Goal: Use online tool/utility: Use online tool/utility

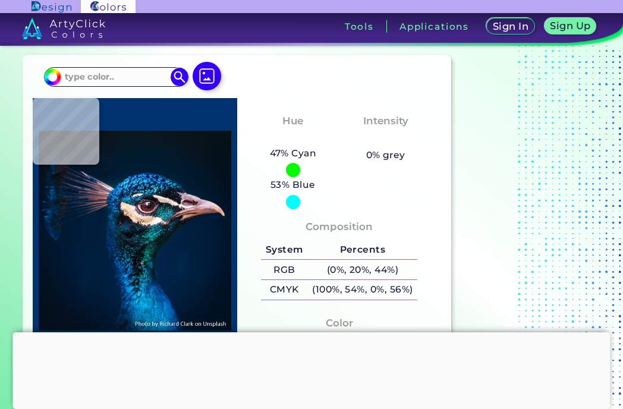
scroll to position [26, 0]
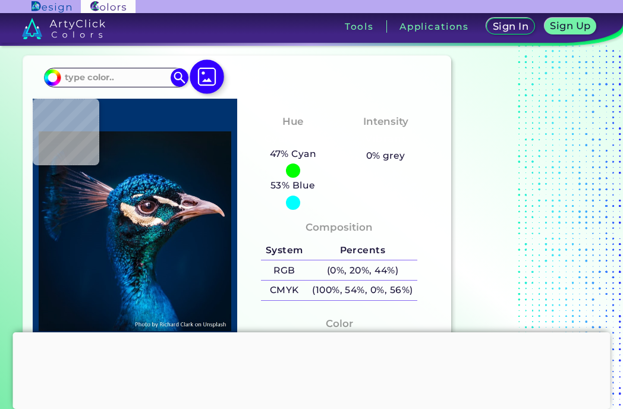
click at [206, 75] on img at bounding box center [207, 76] width 34 height 34
click at [0, 0] on input "file" at bounding box center [0, 0] width 0 height 0
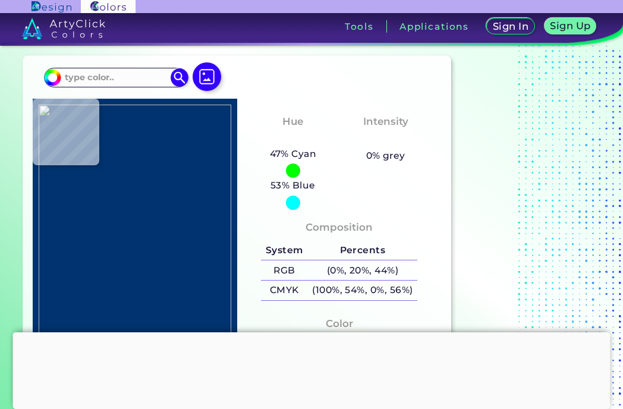
type input "#a68461"
type input "#A68461"
type input "#4a362e"
type input "#4A362E"
type input "#1f5794"
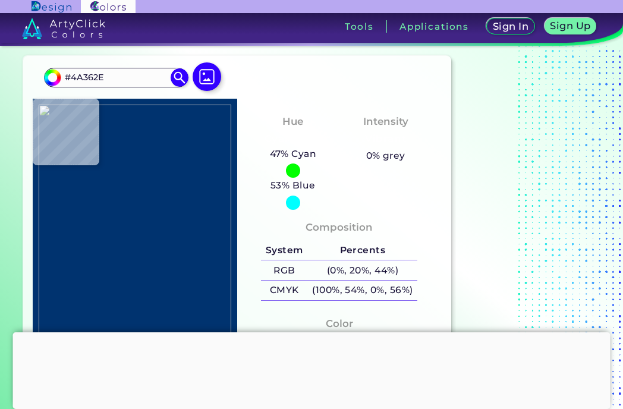
type input "#1F5794"
type input "#4b4a4e"
type input "#4B4A4E"
type input "#e5dad8"
type input "#E5DAD8"
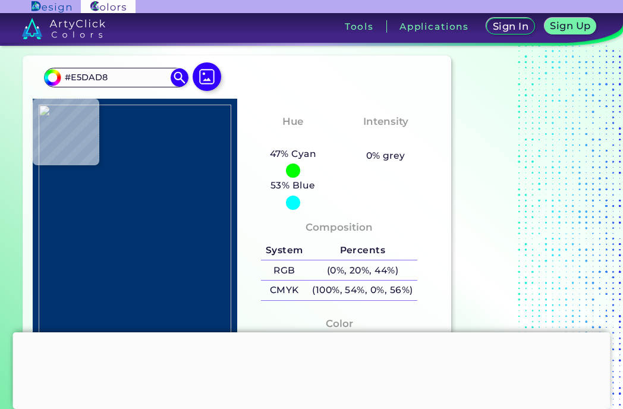
type input "#e9dfca"
type input "#E9DFCA"
type input "#c1a27d"
type input "#C1A27D"
type input "#e0dac2"
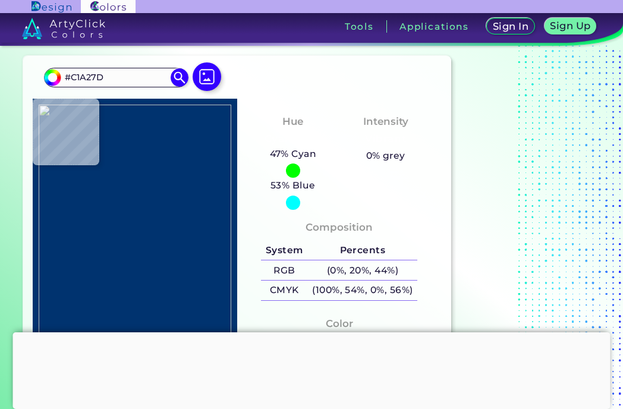
type input "#E0DAC2"
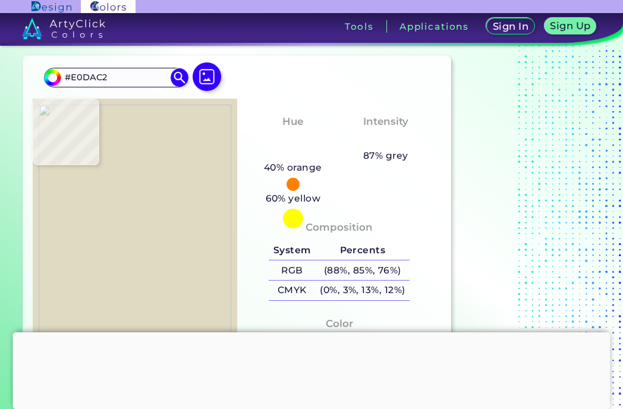
type input "#ad946e"
type input "#AD946E"
type input "#5a545d"
type input "#5A545D"
type input "#1b3b6d"
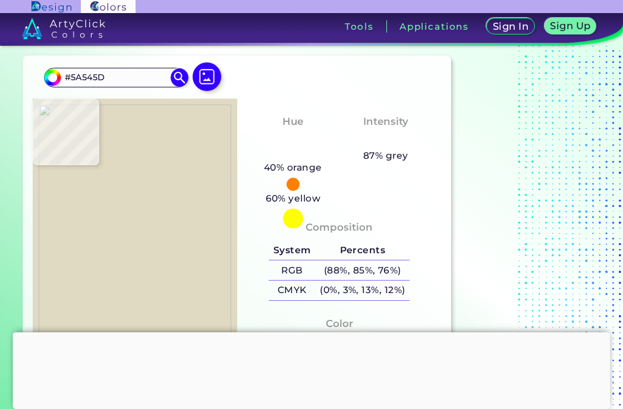
type input "#1B3B6D"
type input "#3c679b"
type input "#3C679B"
type input "#284782"
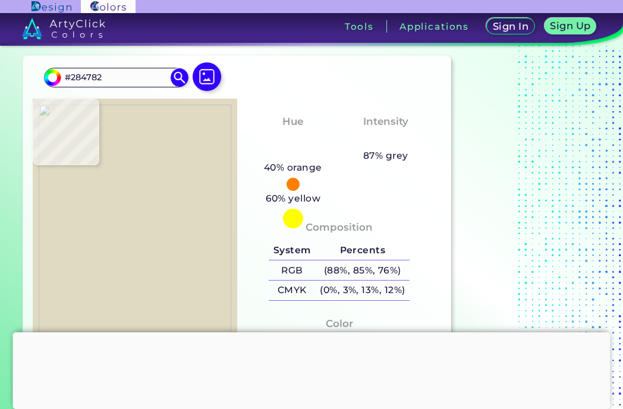
type input "#09417f"
type input "#09417F"
type input "#3d71b6"
type input "#3D71B6"
type input "#3d659a"
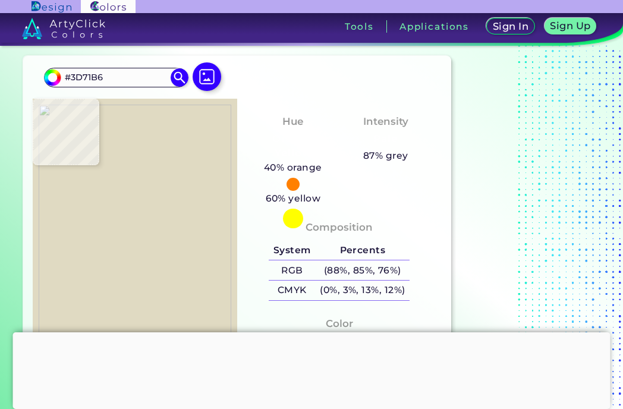
type input "#3D659A"
type input "#12294d"
type input "#12294D"
type input "#5a3f3c"
type input "#5A3F3C"
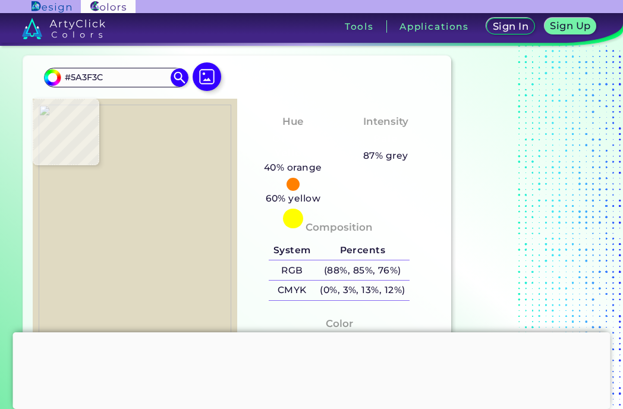
type input "#272940"
type input "#456ca8"
type input "#456CA8"
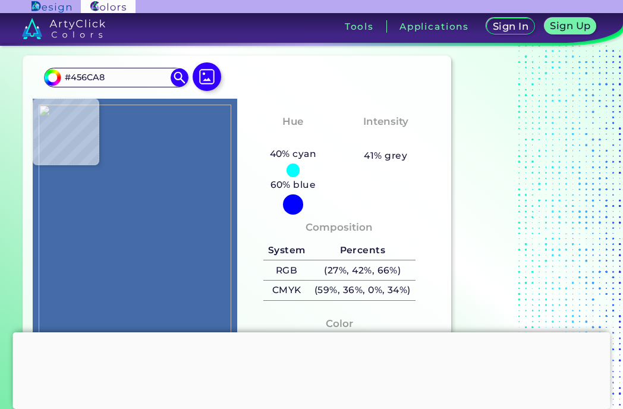
type input "#253968"
type input "#094487"
type input "#29364f"
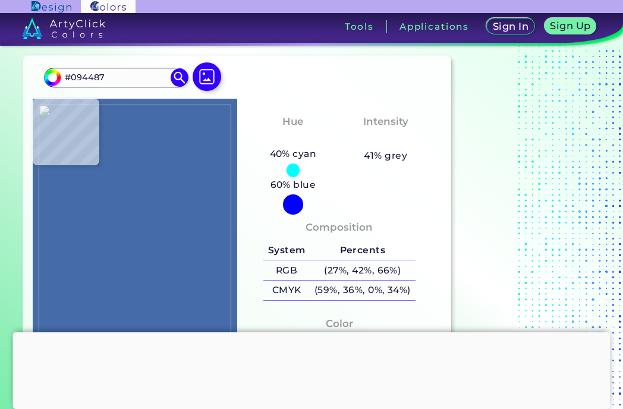
type input "#29364F"
type input "#2863aa"
type input "#2863AA"
type input "#0358a8"
type input "#0358A8"
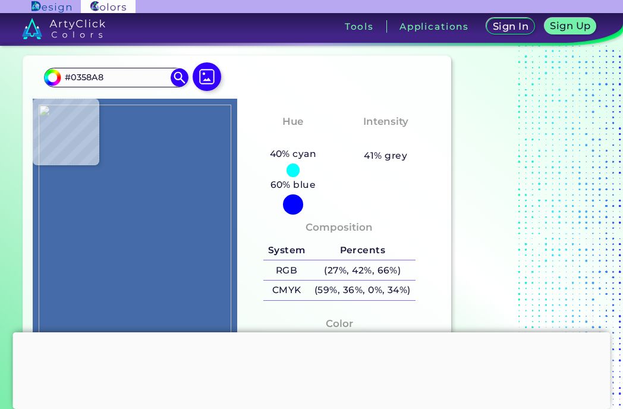
type input "#1057a0"
type input "#1057A0"
type input "#383953"
type input "#4a383e"
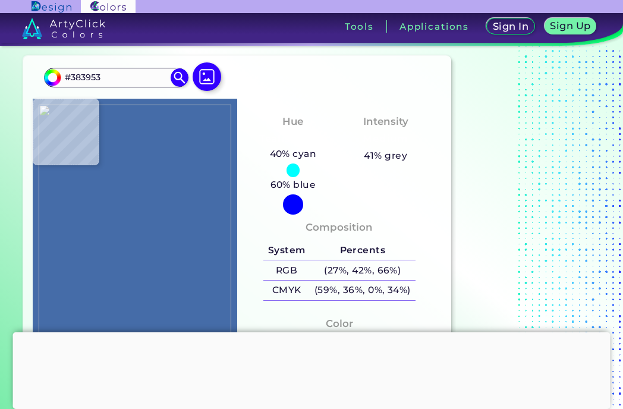
type input "#4A383E"
type input "#5f1f33"
type input "#5F1F33"
type input "#35263b"
type input "#35263B"
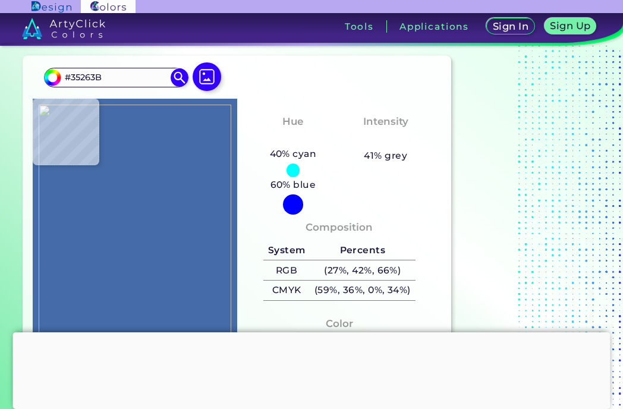
type input "#04549b"
type input "#04549B"
type input "#003e74"
type input "#003E74"
type input "#1a5d9c"
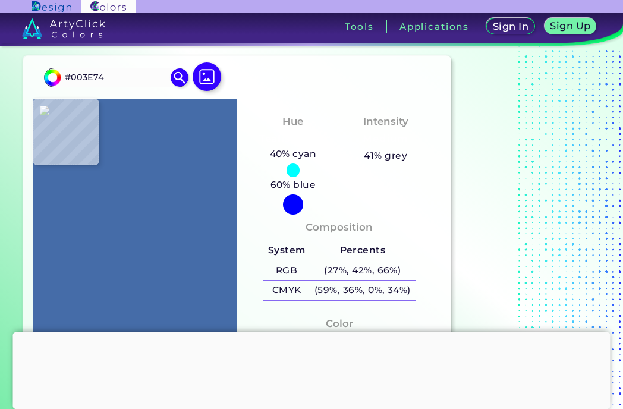
type input "#1A5D9C"
type input "#165996"
type input "#083f76"
type input "#083F76"
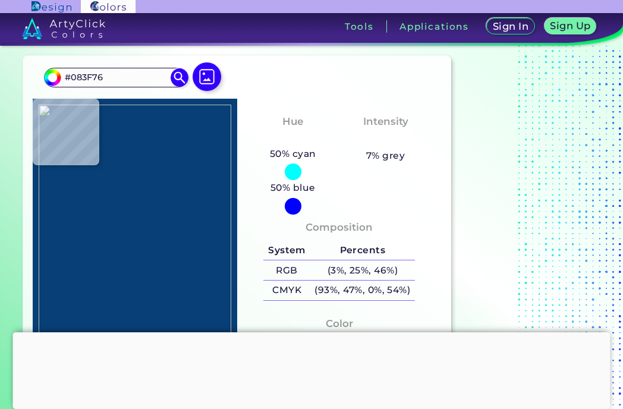
type input "#3e5c86"
type input "#3E5C86"
type input "#0a3766"
type input "#0A3766"
type input "#18538b"
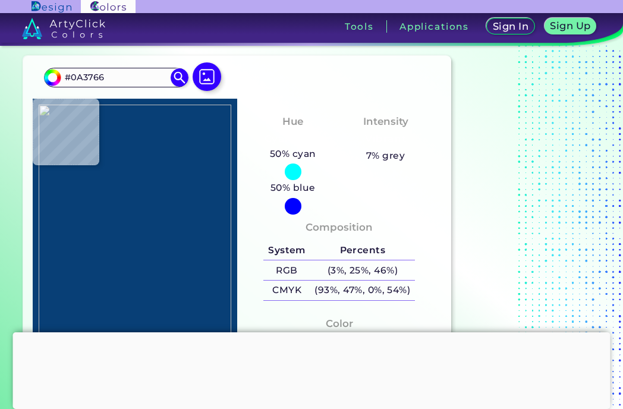
type input "#18538B"
type input "#175390"
type input "#1d588f"
type input "#1D588F"
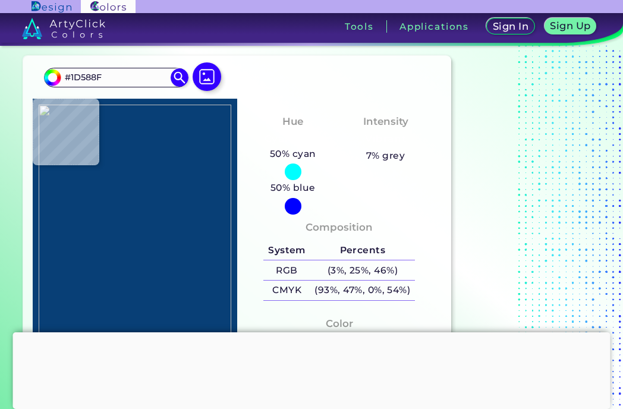
type input "#03518f"
type input "#03518F"
type input "#004a91"
type input "#004A91"
type input "#00509a"
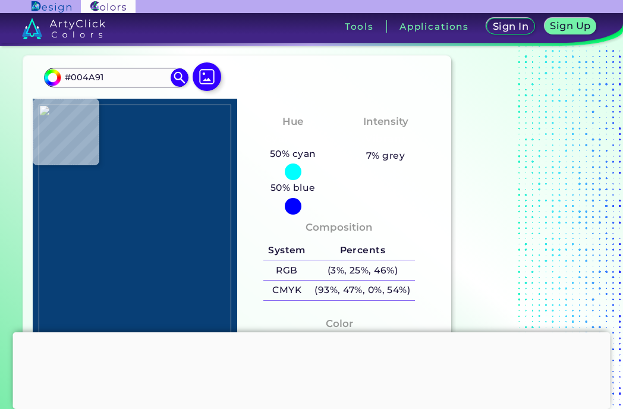
type input "#00509A"
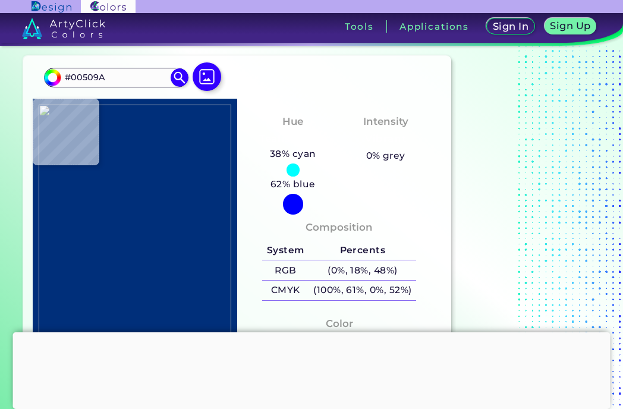
type input "#002f7a"
type input "#002F7A"
click at [131, 288] on img at bounding box center [135, 231] width 193 height 253
type input "#1d70b6"
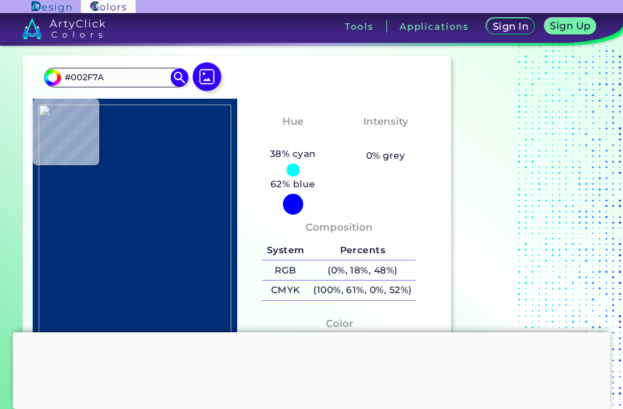
type input "#1D70B6"
type input "#0f57a7"
type input "#0F57A7"
type input "#1e4872"
type input "#1E4872"
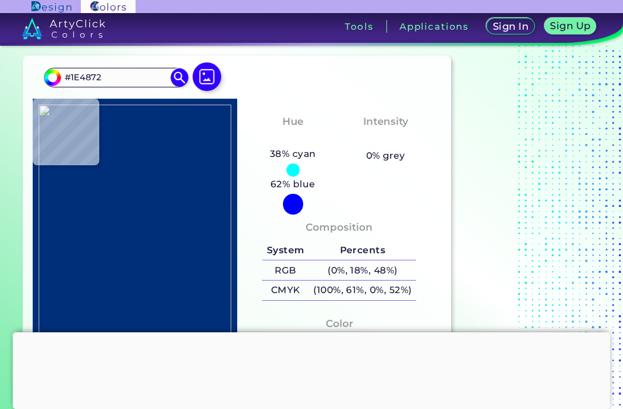
type input "#115186"
type input "#1f6eab"
type input "#1F6EAB"
type input "#104f7e"
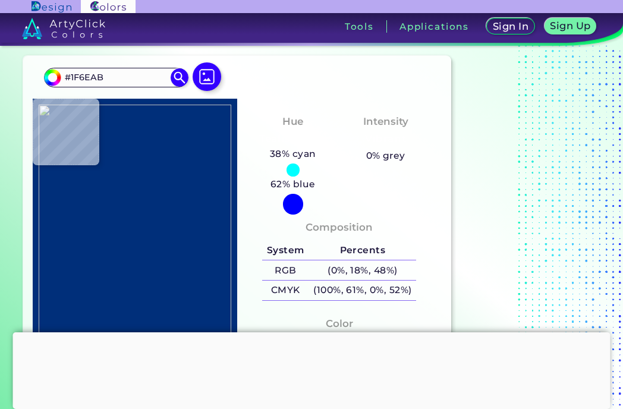
type input "#104F7E"
type input "#255e9a"
type input "#255E9A"
type input "#0d4f90"
type input "#0D4F90"
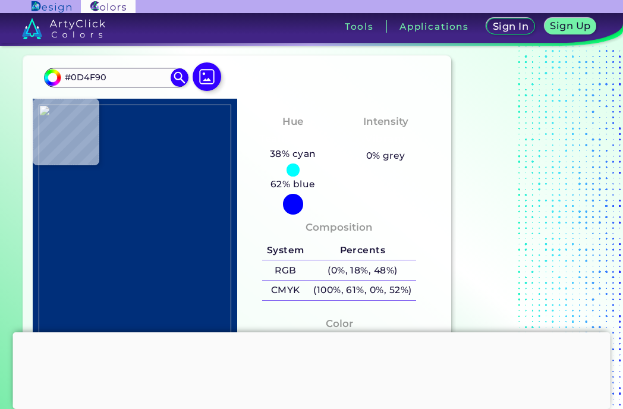
type input "#074984"
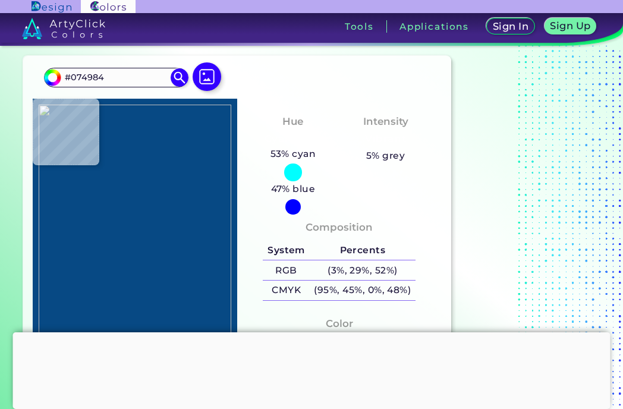
type input "#2c6ba8"
type input "#2C6BA8"
type input "#2465a5"
type input "#2465A5"
type input "#104b80"
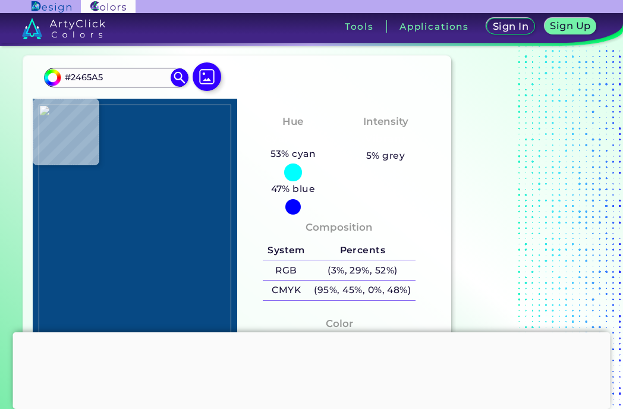
type input "#104B80"
type input "#003265"
type input "#004175"
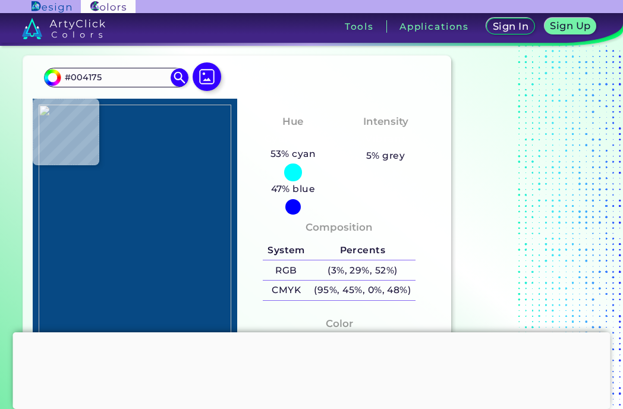
type input "#004b82"
type input "#004B82"
type input "#002653"
type input "#123a50"
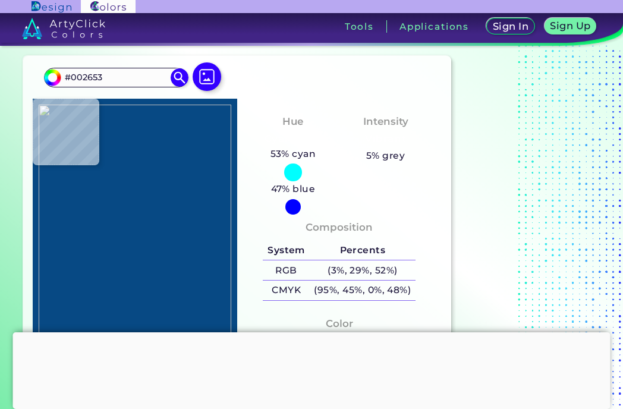
type input "#123A50"
type input "#3b253b"
type input "#3B253B"
type input "#491b38"
type input "#491B38"
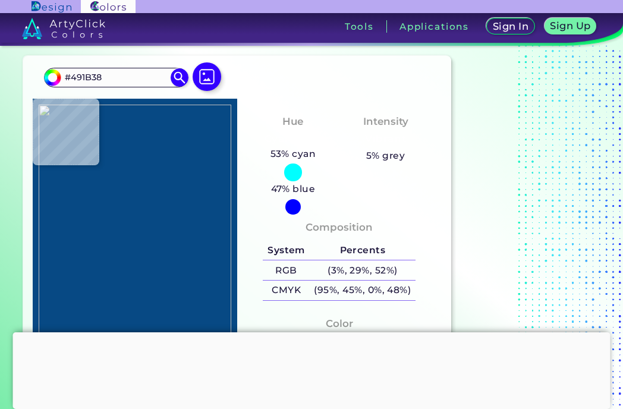
type input "#68131c"
type input "#68131C"
type input "#6c171c"
type input "#6C171C"
type input "#650910"
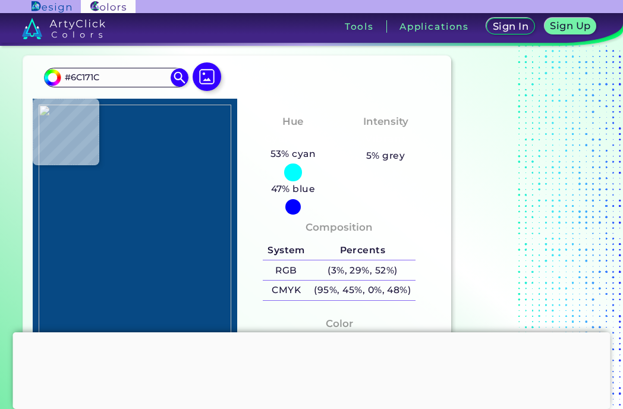
type input "#650910"
type input "#560b0f"
type input "#560B0F"
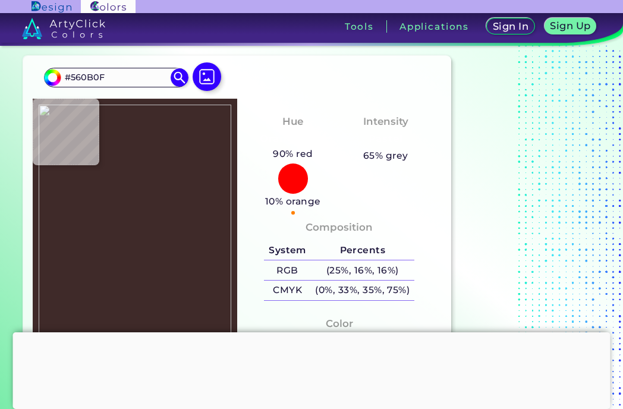
type input "#3f2a29"
type input "#3F2A29"
type input "#1d1c27"
type input "#1D1C27"
type input "#1a4c7c"
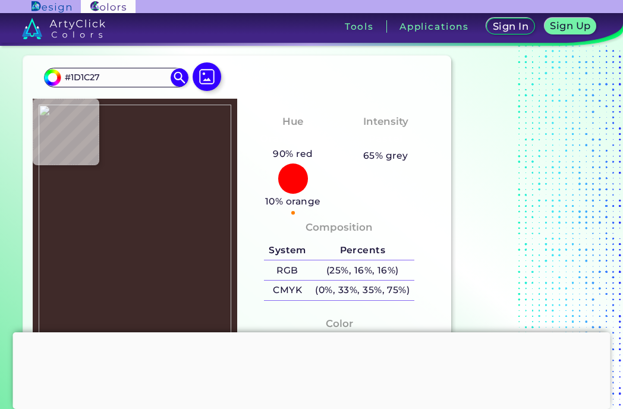
type input "#1A4C7C"
type input "#1a4a78"
type input "#1A4A78"
type input "#40444e"
type input "#40444E"
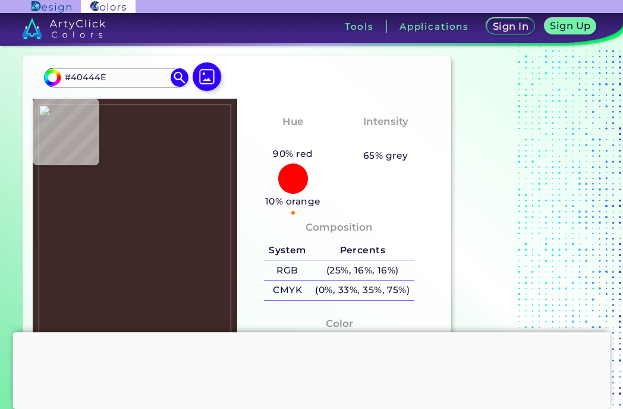
type input "#997550"
type input "#a47756"
type input "#A47756"
type input "#a2764e"
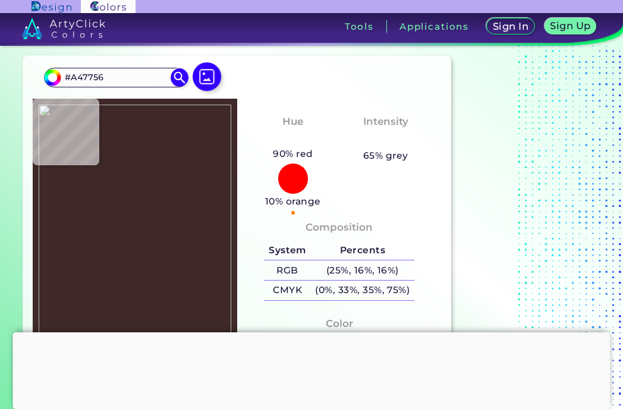
type input "#A2764E"
type input "#b3835f"
type input "#B3835F"
type input "#730e19"
type input "#730E19"
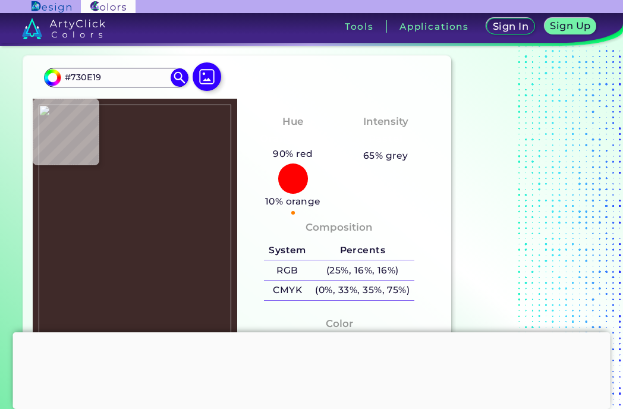
type input "#c58778"
type input "#C58778"
type input "#610009"
type input "#5c0809"
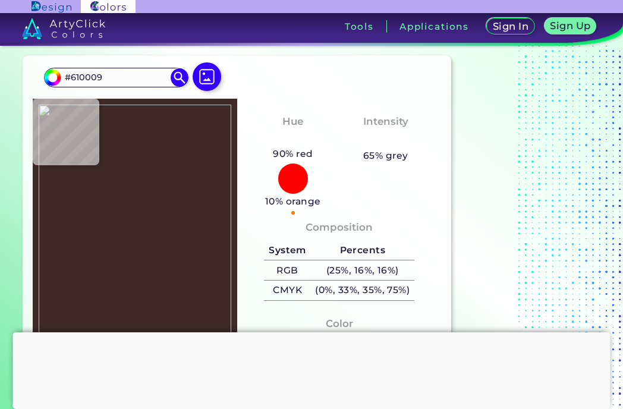
type input "#5C0809"
type input "#4d3249"
type input "#4D3249"
type input "#700c18"
type input "#700C18"
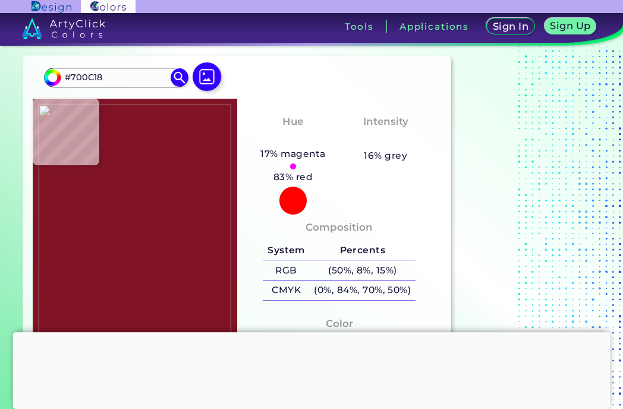
type input "#801426"
type input "#5f0c0d"
type input "#5F0C0D"
type input "#a57550"
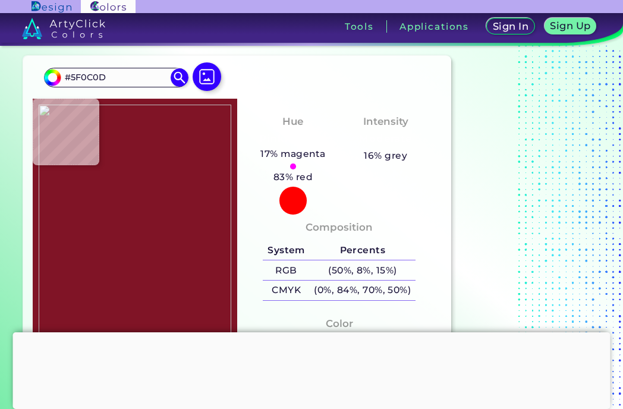
type input "#A57550"
type input "#a97242"
type input "#A97242"
type input "#a66f3f"
type input "#A66F3F"
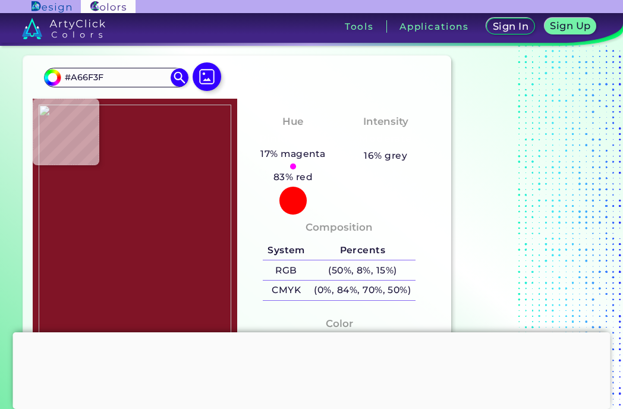
type input "#975b19"
type input "#975B19"
type input "#9c6326"
type input "#9C6326"
type input "#9c653b"
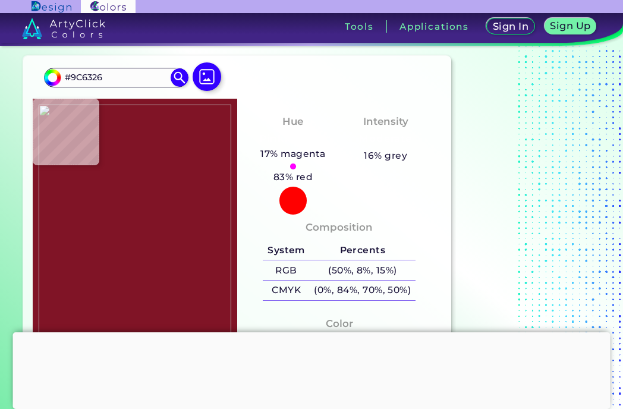
type input "#9C653B"
type input "#a57553"
type input "#A57553"
type input "#945f3a"
type input "#945F3A"
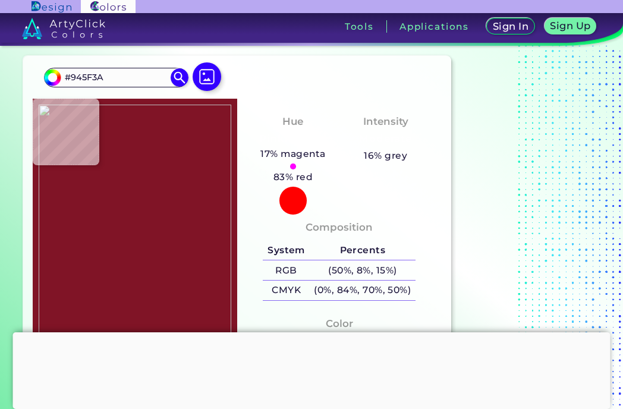
type input "#977f71"
type input "#977F71"
type input "#18304d"
type input "#18304D"
type input "#2f527c"
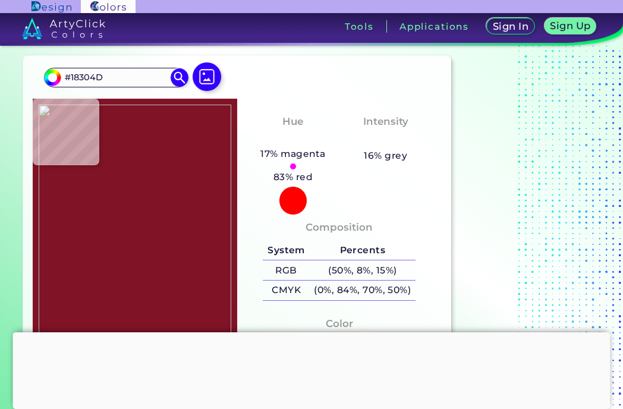
type input "#2F527C"
type input "#3a577f"
type input "#3A577F"
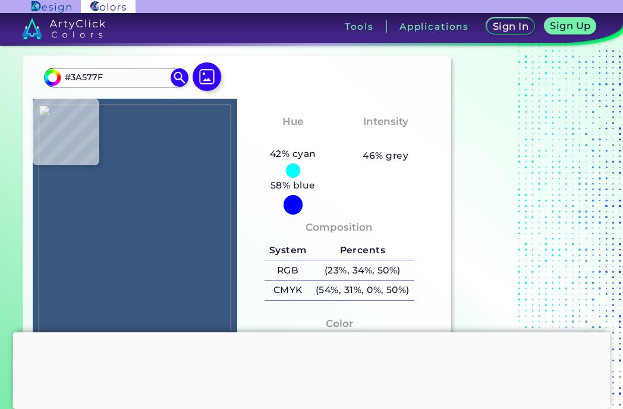
type input "#29426a"
type input "#29426A"
type input "#334a72"
type input "#334A72"
type input "#112e5a"
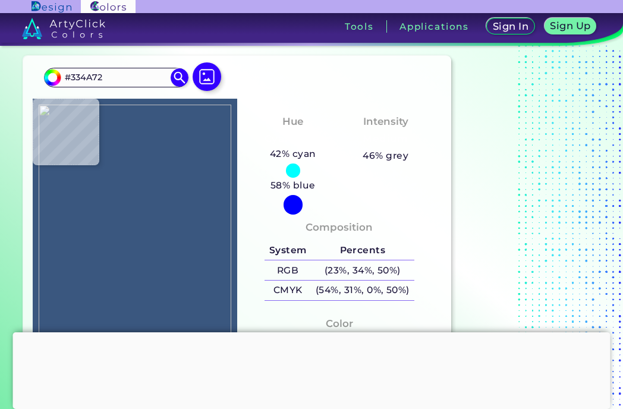
type input "#112E5A"
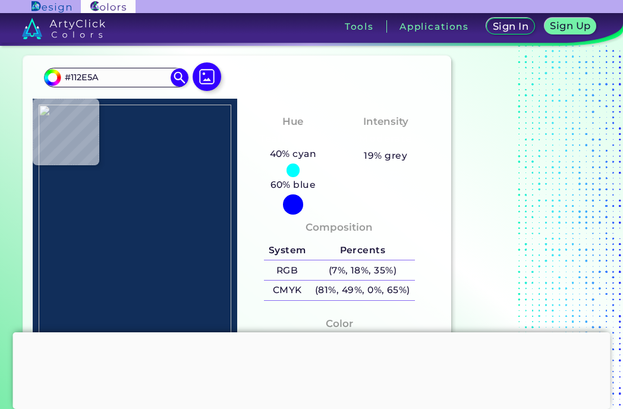
type input "#1f508b"
type input "#1F508B"
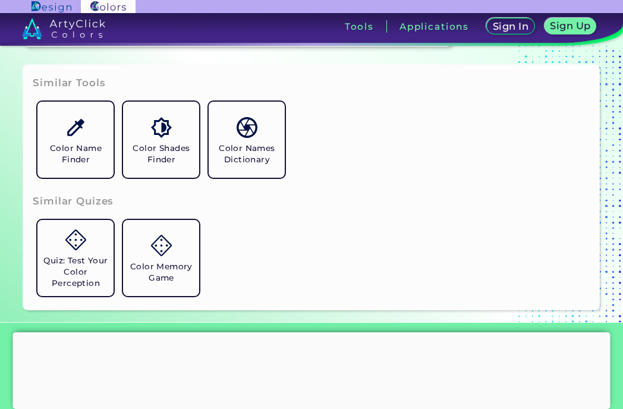
scroll to position [373, 0]
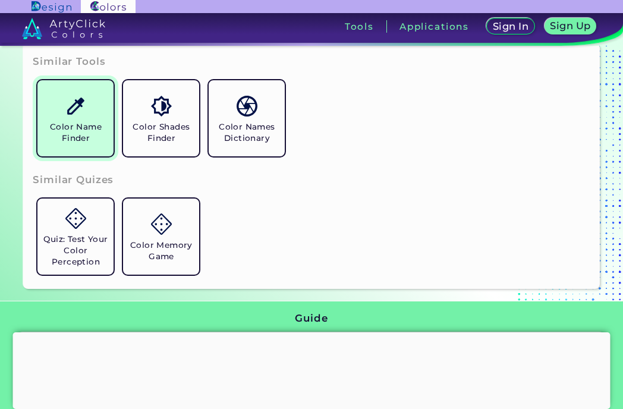
click at [67, 118] on link "Color Name Finder" at bounding box center [76, 118] width 86 height 86
